Goal: Transaction & Acquisition: Purchase product/service

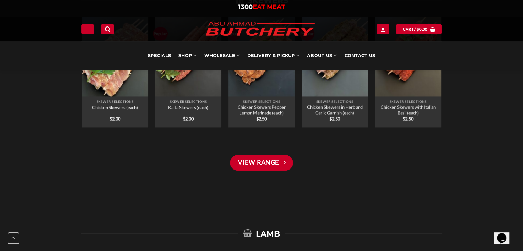
scroll to position [998, 0]
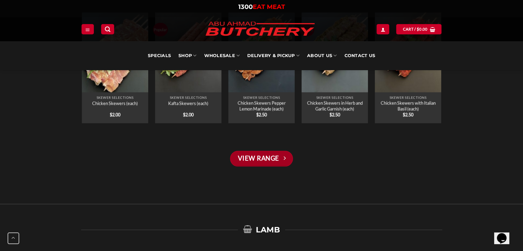
click at [274, 156] on link "View Range" at bounding box center [261, 159] width 63 height 16
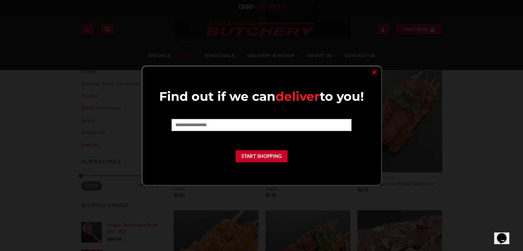
scroll to position [241, 0]
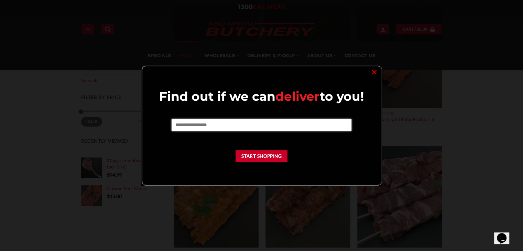
click at [310, 125] on input "text" at bounding box center [262, 125] width 180 height 12
type input "****"
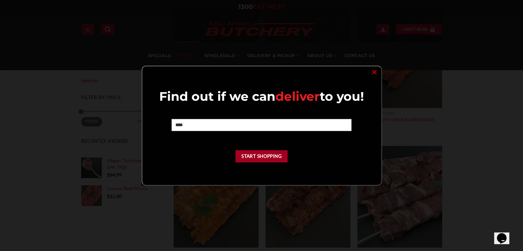
click at [276, 156] on button "Start Shopping" at bounding box center [262, 156] width 52 height 12
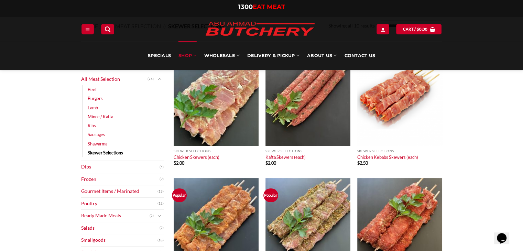
scroll to position [0, 0]
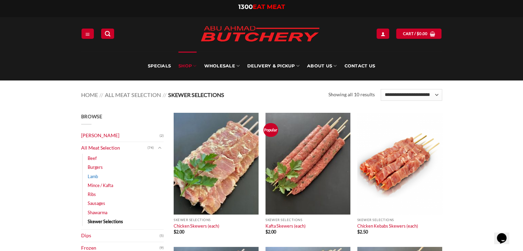
click at [95, 176] on link "Lamb" at bounding box center [93, 176] width 10 height 9
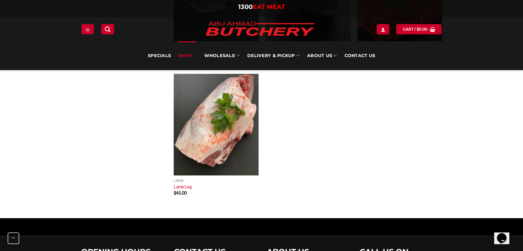
scroll to position [1170, 0]
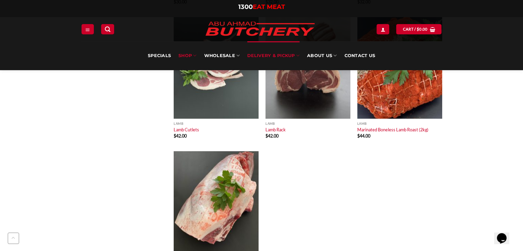
click at [291, 57] on link "Delivery & Pickup" at bounding box center [273, 55] width 52 height 29
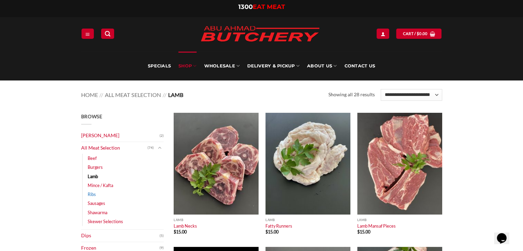
click at [91, 196] on link "Ribs" at bounding box center [92, 194] width 8 height 9
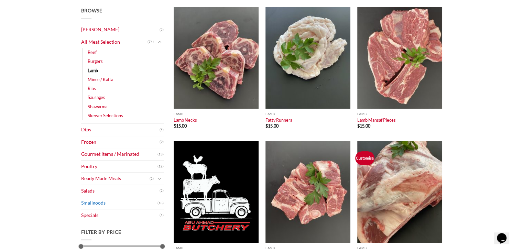
scroll to position [138, 0]
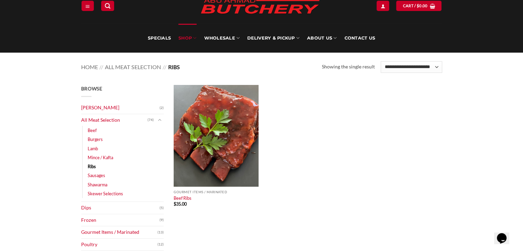
scroll to position [103, 0]
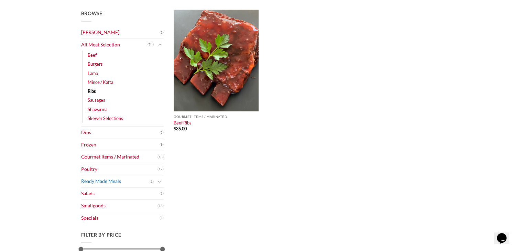
click at [119, 181] on link "Ready Made Meals" at bounding box center [115, 182] width 68 height 12
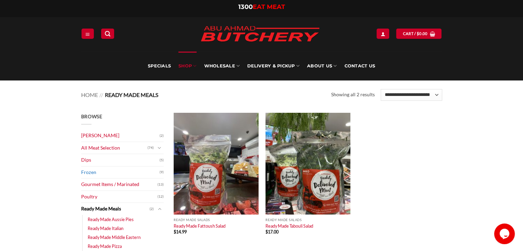
click at [92, 175] on link "Frozen" at bounding box center [120, 173] width 78 height 12
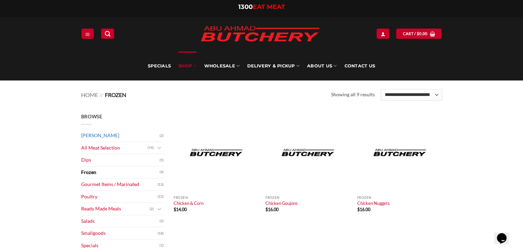
click at [111, 135] on link "[PERSON_NAME]" at bounding box center [120, 136] width 78 height 12
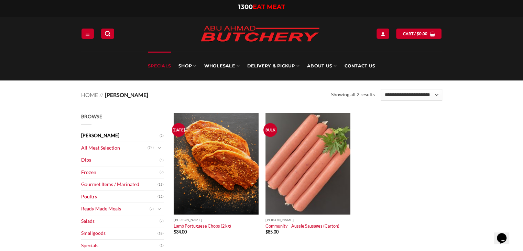
click at [153, 66] on link "Specials" at bounding box center [159, 66] width 23 height 29
